Goal: Task Accomplishment & Management: Manage account settings

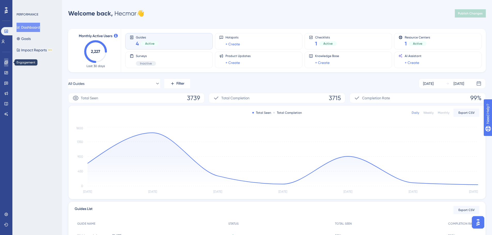
click at [8, 65] on link at bounding box center [6, 62] width 4 height 8
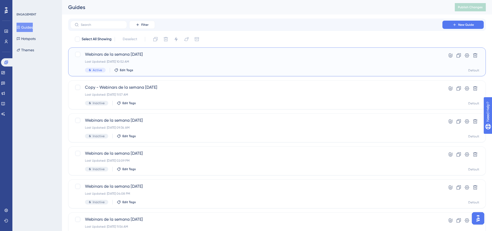
click at [152, 59] on div "Webinars de la semana [DATE] Last Updated: [DATE] 10:52 AM Active Edit Tags" at bounding box center [256, 61] width 343 height 21
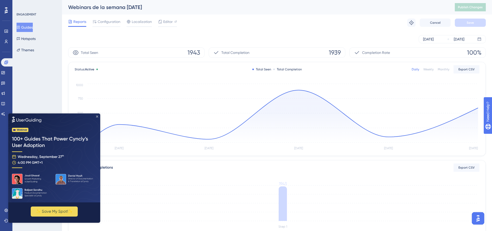
drag, startPoint x: 97, startPoint y: 115, endPoint x: 111, endPoint y: 207, distance: 93.2
click at [97, 115] on icon "Close Preview" at bounding box center [97, 116] width 2 height 2
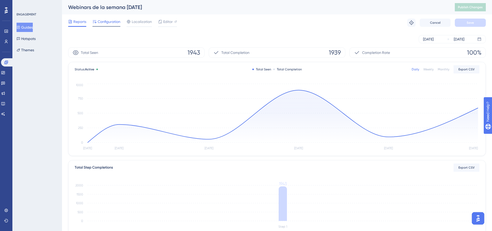
click at [107, 21] on span "Configuration" at bounding box center [109, 22] width 23 height 6
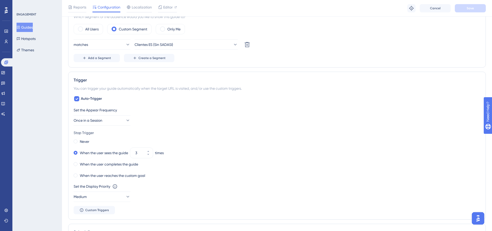
scroll to position [207, 0]
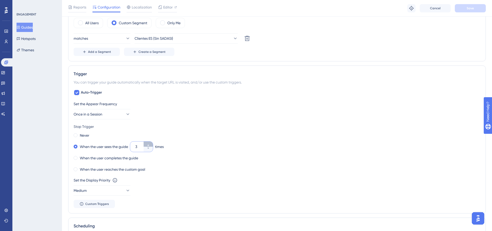
click at [147, 146] on button "3" at bounding box center [148, 144] width 9 height 5
click at [147, 146] on button "4" at bounding box center [148, 144] width 9 height 5
type input "5"
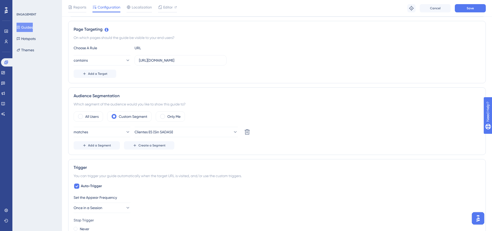
scroll to position [26, 0]
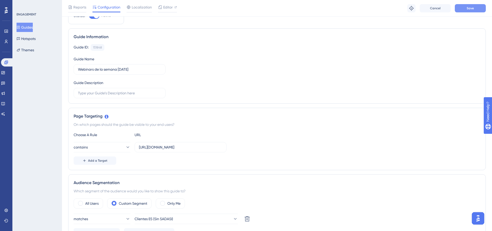
click at [393, 10] on button "Save" at bounding box center [470, 8] width 31 height 8
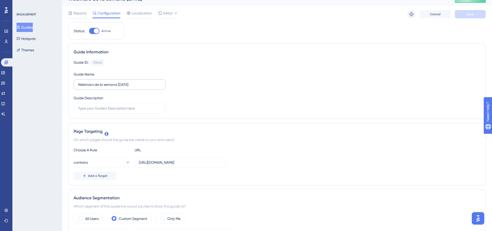
scroll to position [0, 0]
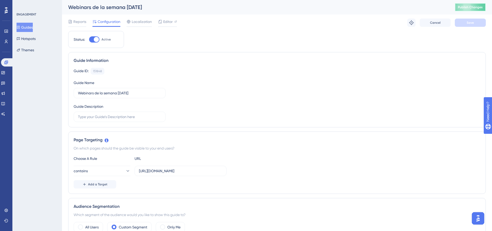
click at [393, 8] on span "Publish Changes" at bounding box center [470, 7] width 25 height 4
click at [4, 34] on link at bounding box center [6, 31] width 4 height 8
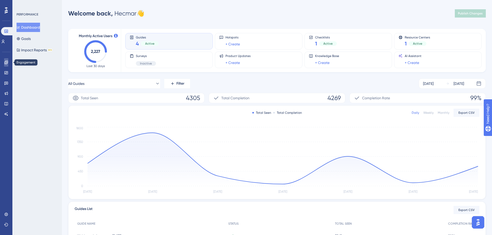
click at [5, 61] on icon at bounding box center [6, 62] width 4 height 4
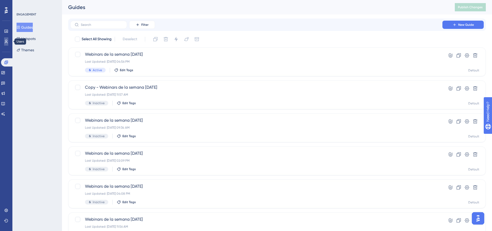
click at [4, 42] on icon at bounding box center [6, 42] width 4 height 4
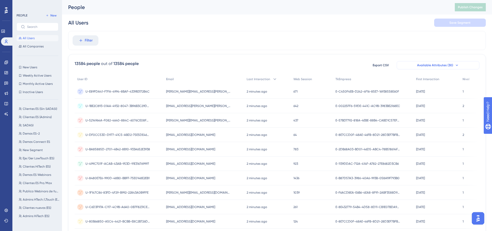
click at [393, 63] on button "Available Attributes (30)" at bounding box center [438, 65] width 83 height 8
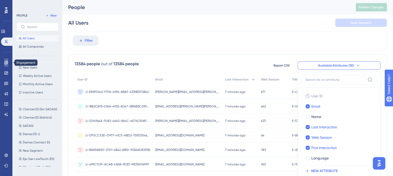
click at [4, 61] on link at bounding box center [6, 62] width 4 height 8
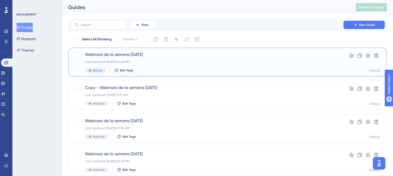
click at [117, 56] on span "Webinars de la semana [DATE]" at bounding box center [207, 54] width 244 height 6
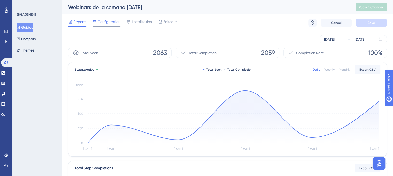
click at [115, 21] on span "Configuration" at bounding box center [109, 22] width 23 height 6
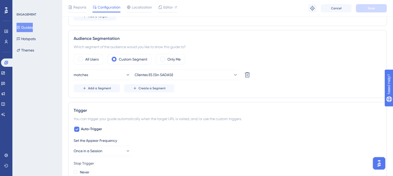
scroll to position [170, 0]
click at [108, 88] on span "Add a Segment" at bounding box center [99, 88] width 23 height 4
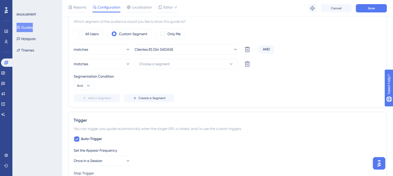
scroll to position [196, 0]
click at [111, 64] on button "matches" at bounding box center [102, 63] width 57 height 10
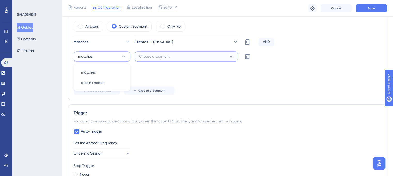
click at [150, 56] on span "Choose a segment" at bounding box center [154, 56] width 31 height 6
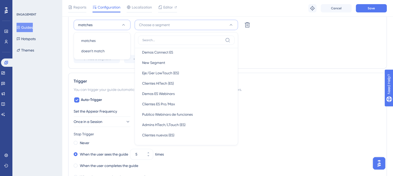
scroll to position [77, 0]
click at [107, 71] on div "Status: Active Guide Information Guide ID: 151848 Copy Guide Name Webinars de l…" at bounding box center [227, 89] width 319 height 582
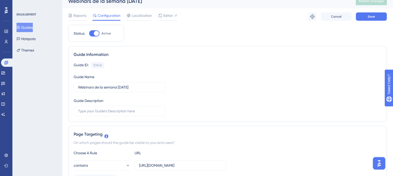
scroll to position [0, 0]
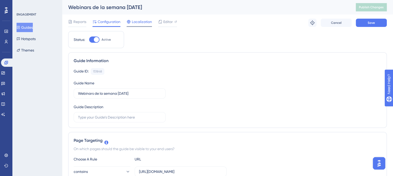
click at [136, 22] on span "Localization" at bounding box center [142, 22] width 20 height 6
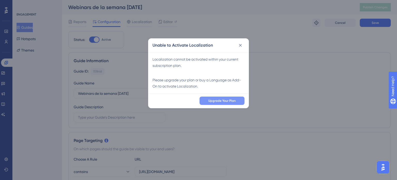
click at [215, 102] on span "Upgrade Your Plan" at bounding box center [221, 100] width 27 height 4
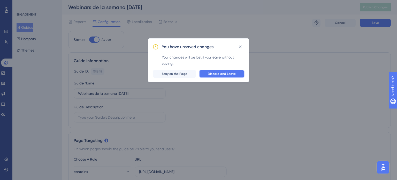
click at [216, 77] on button "Discard and Leave" at bounding box center [221, 73] width 45 height 8
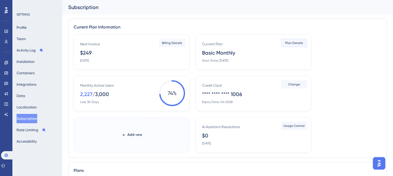
click at [293, 44] on span "Plan Details" at bounding box center [294, 43] width 18 height 4
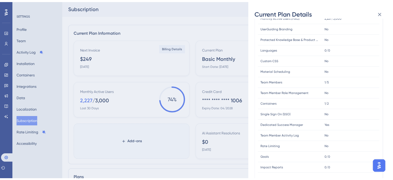
scroll to position [26, 0]
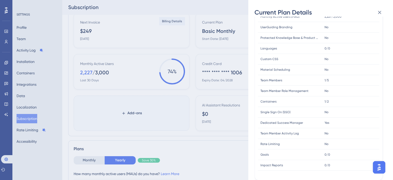
click at [235, 121] on div "Current Plan Details Subscription Start Date: [DATE] Plan Type: Basic Monthly F…" at bounding box center [196, 90] width 393 height 180
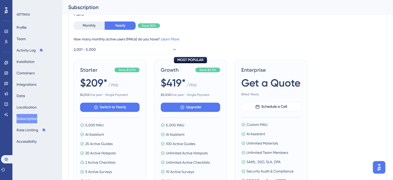
scroll to position [161, 0]
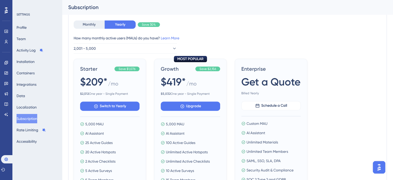
click at [91, 29] on div "Monthly Yearly Save 30% How many monthly active users ([PERSON_NAME]) do you ha…" at bounding box center [228, 36] width 308 height 33
click at [92, 23] on button "Monthly" at bounding box center [89, 24] width 31 height 8
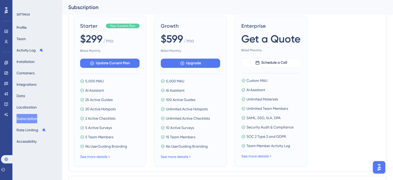
scroll to position [213, 0]
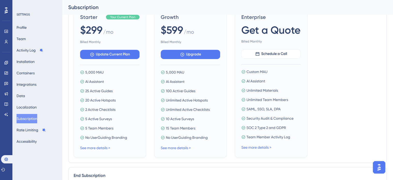
click at [184, 150] on div "See more details >" at bounding box center [190, 147] width 59 height 6
click at [182, 150] on div "See more details >" at bounding box center [190, 147] width 59 height 6
click at [180, 149] on link "See more details >" at bounding box center [176, 147] width 30 height 4
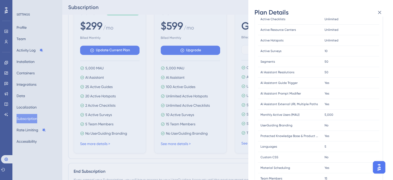
scroll to position [107, 0]
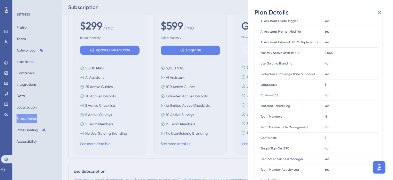
click at [221, 13] on div "Plan Details Plan Type: Growth Monthly FEATURE LIMIT Active Guides Active Guide…" at bounding box center [196, 90] width 393 height 180
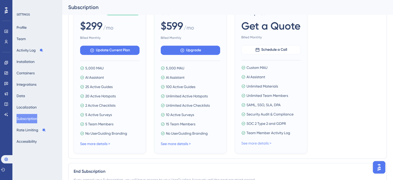
click at [261, 143] on link "See more details >" at bounding box center [256, 143] width 30 height 4
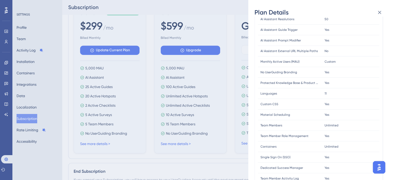
scroll to position [88, 0]
click at [224, 125] on div "Plan Details Plan Type: Enterprise Plan FEATURE LIMIT Active Guides Active Guid…" at bounding box center [196, 90] width 393 height 180
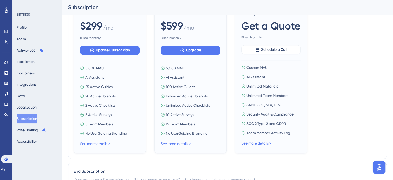
scroll to position [259, 0]
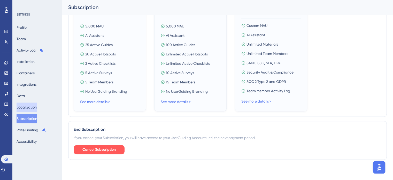
click at [35, 106] on button "Localization" at bounding box center [27, 106] width 20 height 9
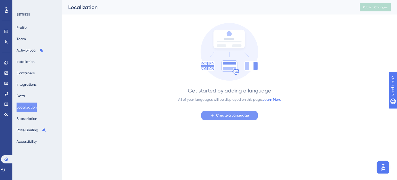
click at [224, 115] on span "Create a Language" at bounding box center [232, 115] width 33 height 6
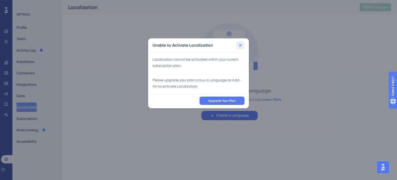
click at [242, 44] on icon at bounding box center [240, 45] width 5 height 5
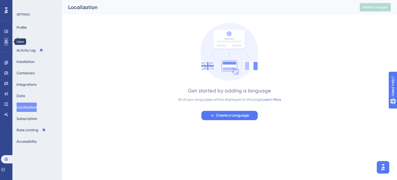
click at [8, 43] on icon at bounding box center [6, 42] width 4 height 4
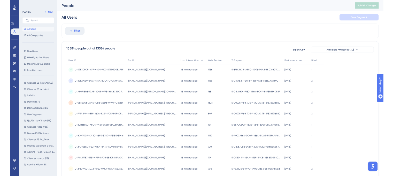
scroll to position [0, 4]
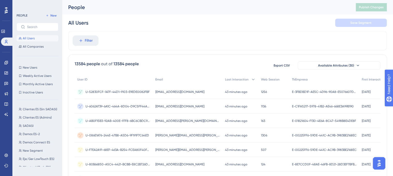
click at [12, 28] on div "Performance Users Engagement Widgets Feedback Product Updates Knowledge Base AI…" at bounding box center [6, 88] width 12 height 176
click at [5, 31] on icon at bounding box center [3, 31] width 4 height 4
